Goal: Task Accomplishment & Management: Manage account settings

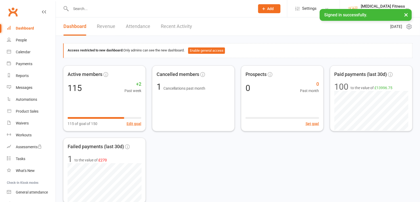
click at [406, 13] on button "×" at bounding box center [406, 14] width 9 height 11
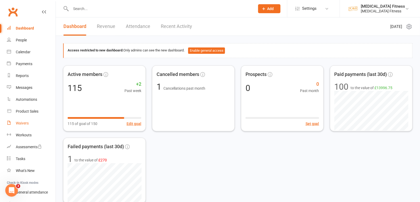
click at [19, 122] on div "Waivers" at bounding box center [22, 123] width 13 height 4
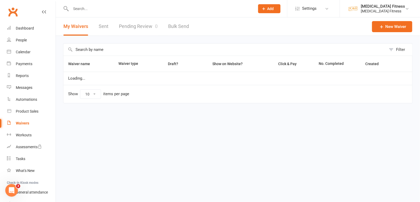
select select "100"
click at [98, 7] on input "text" at bounding box center [160, 8] width 182 height 7
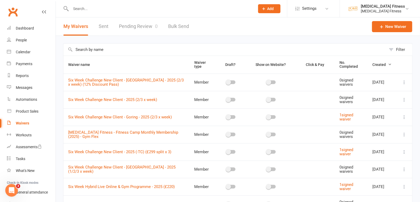
click at [89, 50] on input "text" at bounding box center [224, 49] width 323 height 12
type input "taunton"
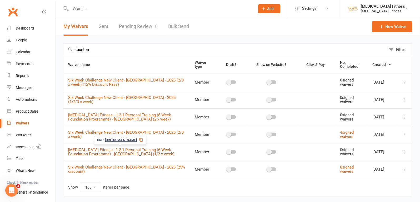
click at [142, 149] on link "[MEDICAL_DATA] Fitness - 1-2-1 Personal Training (6 Week Foundation Programme) …" at bounding box center [121, 151] width 106 height 9
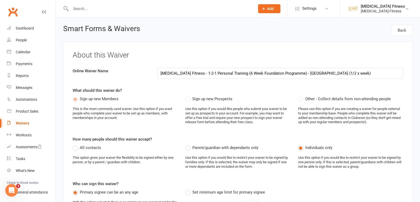
select select "do_not_copy_answers"
select select "select"
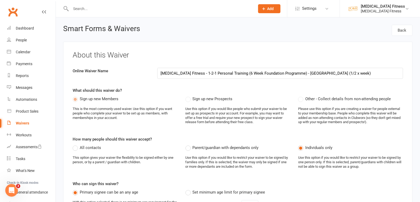
select select "select"
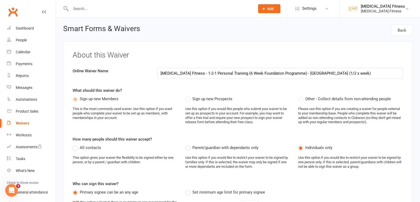
select select "select"
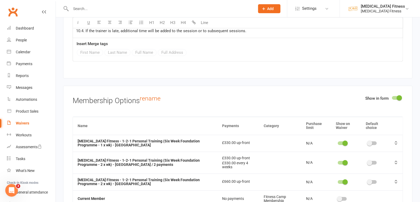
scroll to position [2923, 0]
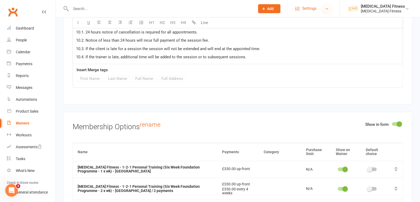
click at [327, 9] on icon at bounding box center [327, 9] width 4 height 4
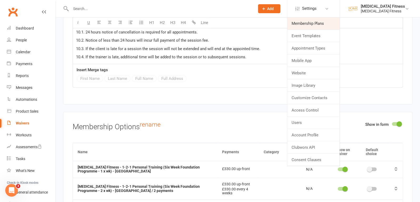
click at [314, 21] on link "Membership Plans" at bounding box center [313, 23] width 52 height 12
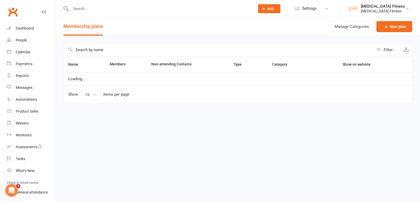
select select "100"
click at [121, 48] on input "text" at bounding box center [218, 49] width 311 height 13
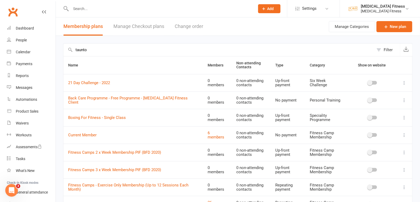
type input "taunton"
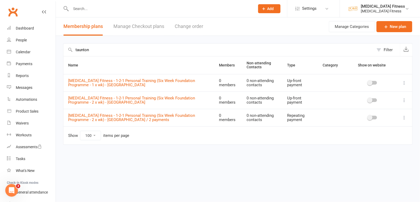
click at [403, 83] on icon at bounding box center [404, 82] width 5 height 5
click at [375, 92] on link "Edit" at bounding box center [382, 92] width 52 height 11
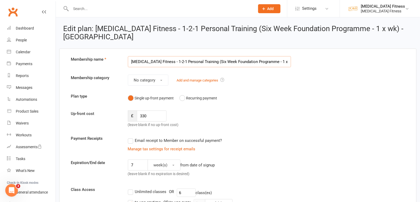
scroll to position [0, 5]
click at [158, 110] on input "330" at bounding box center [152, 115] width 30 height 11
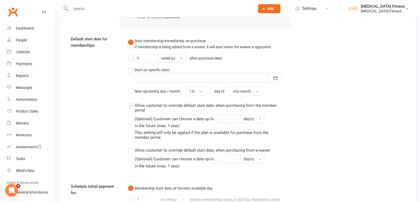
scroll to position [585, 0]
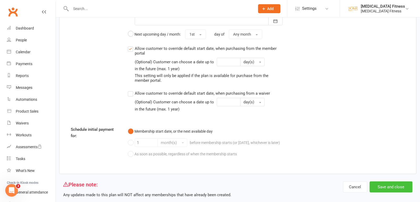
type input "360"
click at [381, 181] on button "Save and close" at bounding box center [391, 186] width 43 height 11
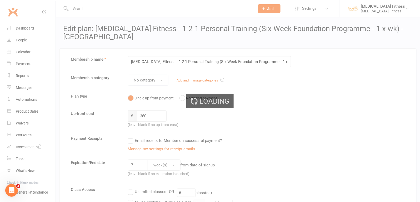
select select "100"
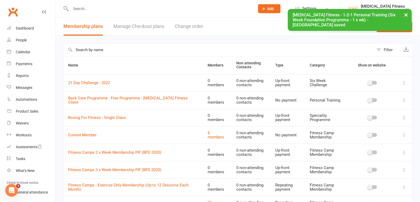
click at [207, 47] on input "text" at bounding box center [218, 49] width 311 height 13
type input "taunton"
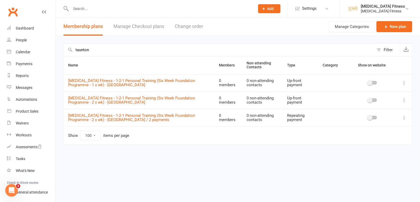
click at [405, 116] on icon at bounding box center [404, 117] width 5 height 5
click at [20, 124] on div "Waivers" at bounding box center [22, 123] width 13 height 4
select select "100"
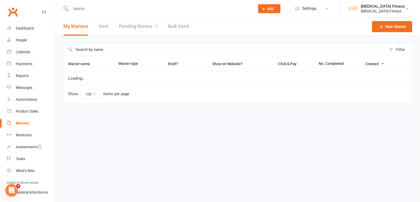
click at [102, 51] on input "text" at bounding box center [224, 49] width 323 height 12
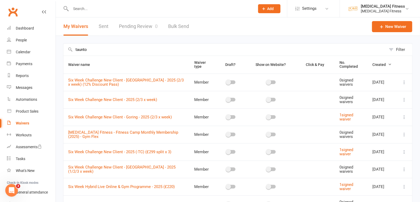
type input "taunton"
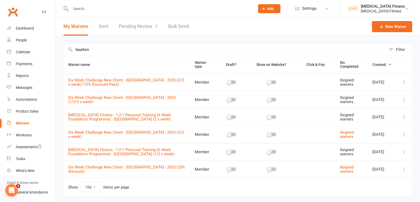
click at [404, 150] on icon at bounding box center [404, 151] width 5 height 5
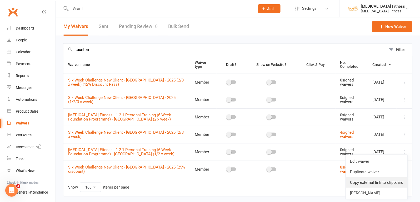
click at [381, 182] on link "Copy external link to clipboard" at bounding box center [377, 182] width 62 height 11
